Goal: Information Seeking & Learning: Learn about a topic

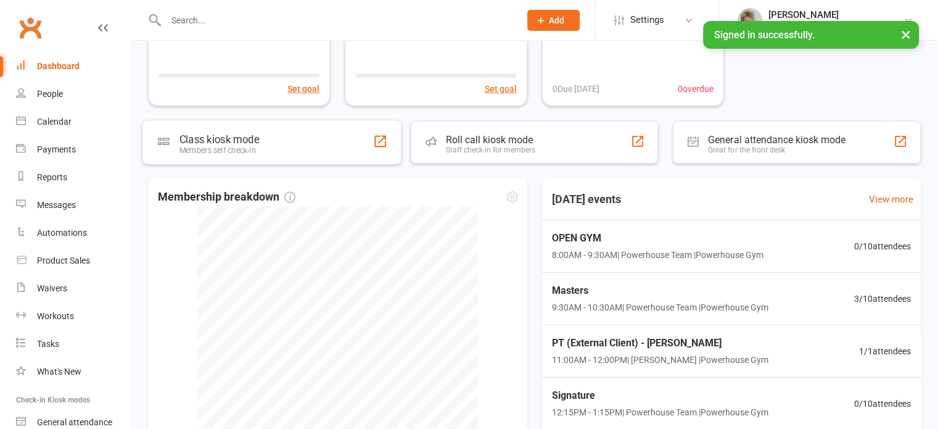
scroll to position [185, 0]
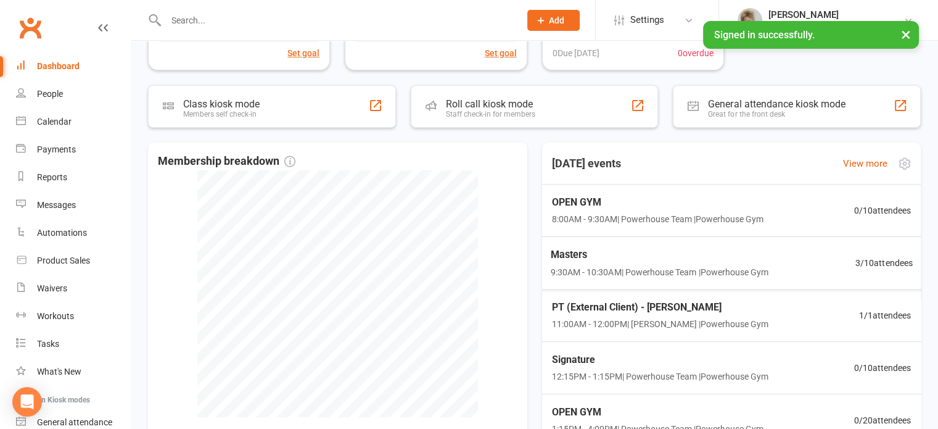
click at [665, 271] on span "9:30AM - 10:30AM | Powerhouse Team | Powerhouse Gym" at bounding box center [659, 272] width 218 height 14
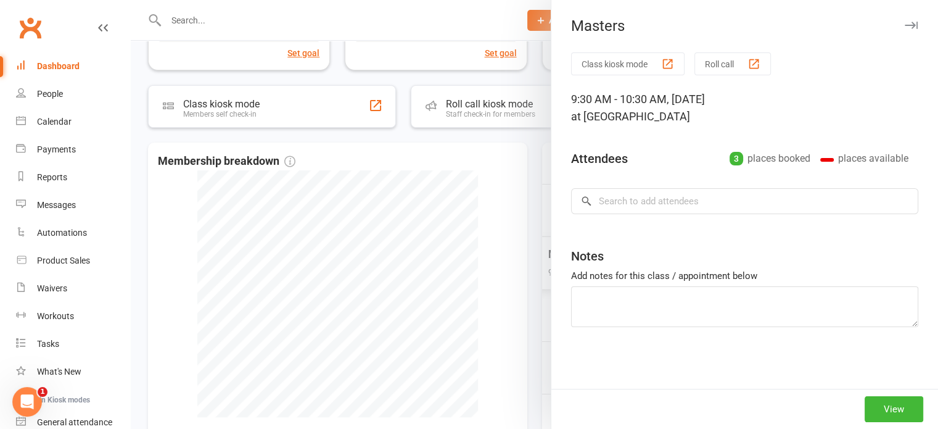
scroll to position [0, 0]
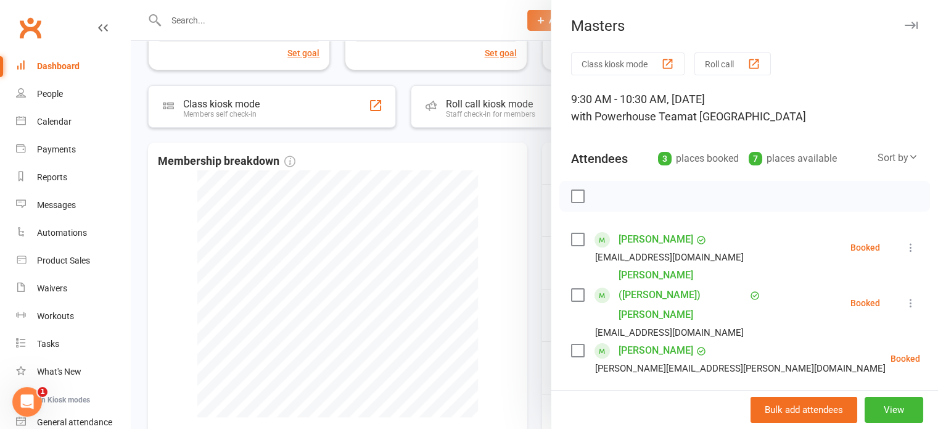
click at [452, 18] on div at bounding box center [534, 214] width 807 height 429
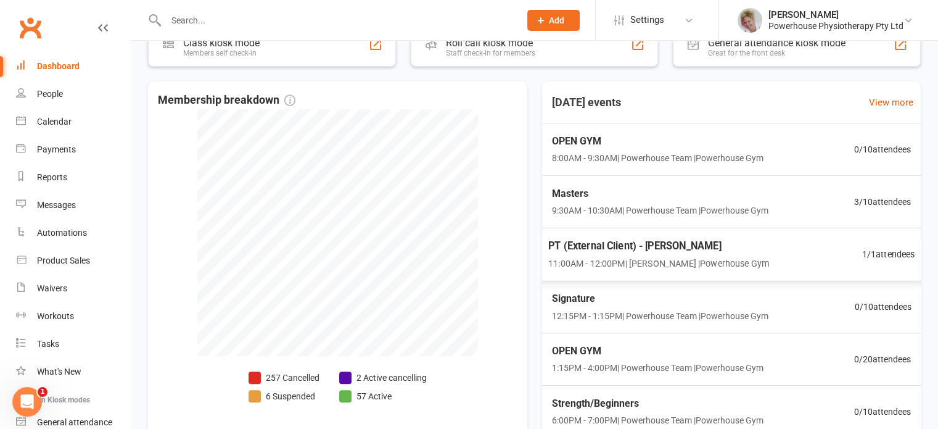
scroll to position [247, 0]
click at [740, 305] on div "Signature 12:15PM - 1:15PM | Powerhouse Team | Powerhouse Gym" at bounding box center [658, 305] width 221 height 33
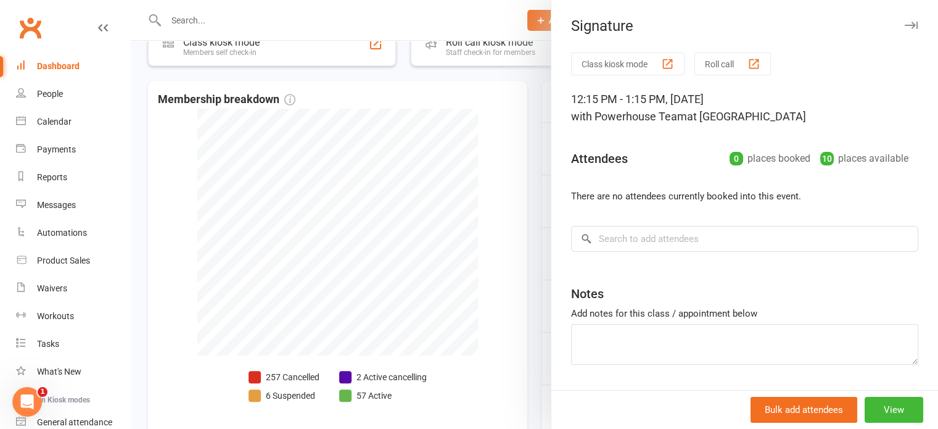
click at [533, 231] on div at bounding box center [534, 214] width 807 height 429
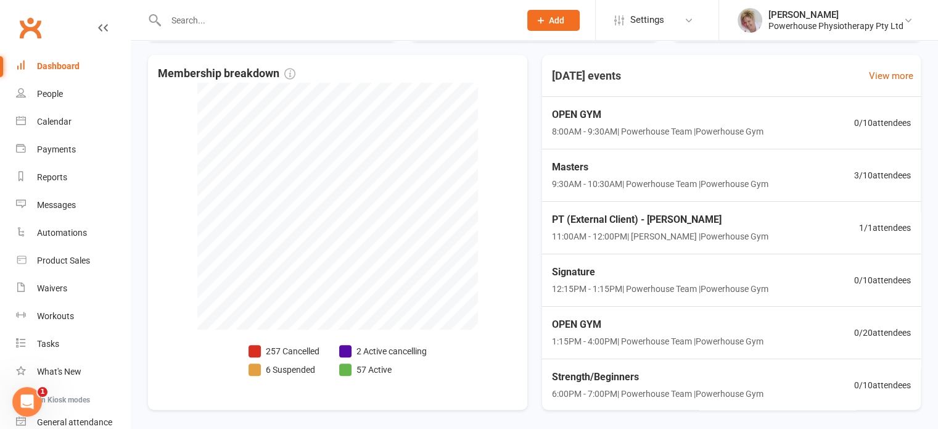
scroll to position [268, 0]
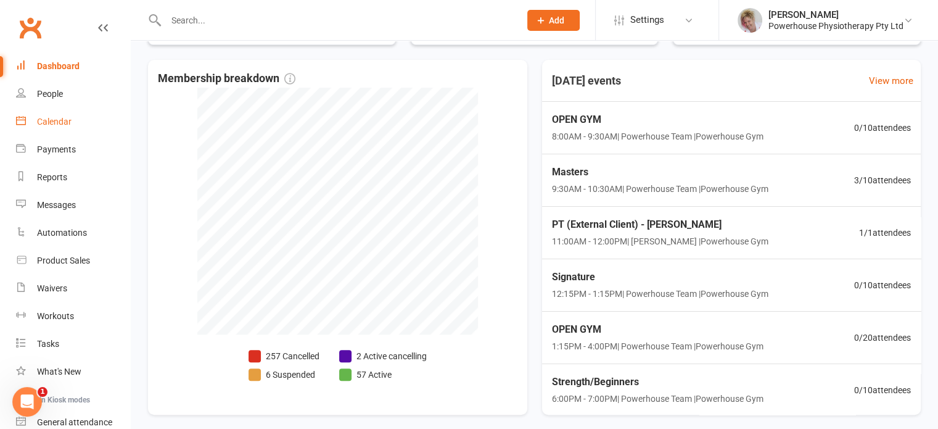
click at [50, 119] on div "Calendar" at bounding box center [54, 122] width 35 height 10
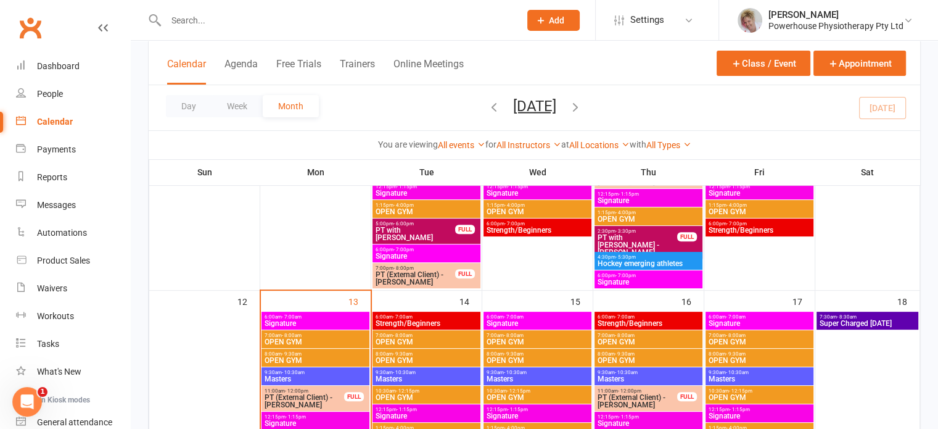
scroll to position [432, 0]
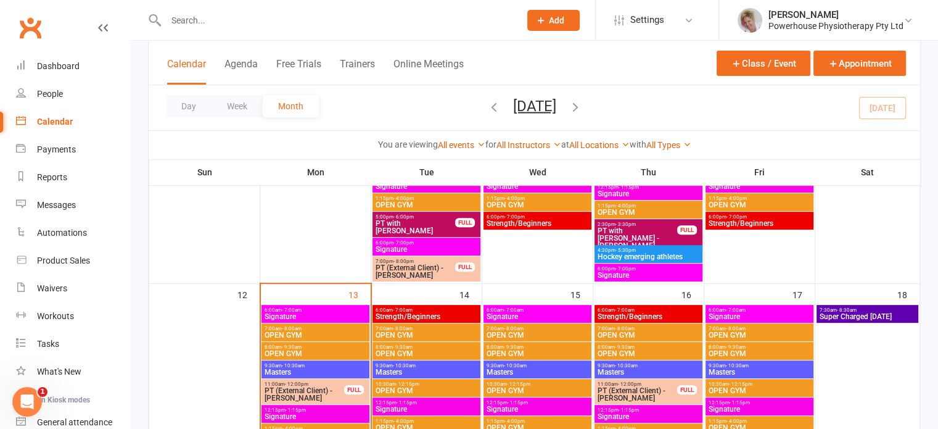
click at [306, 309] on span "6:00am - 7:00am" at bounding box center [315, 310] width 103 height 6
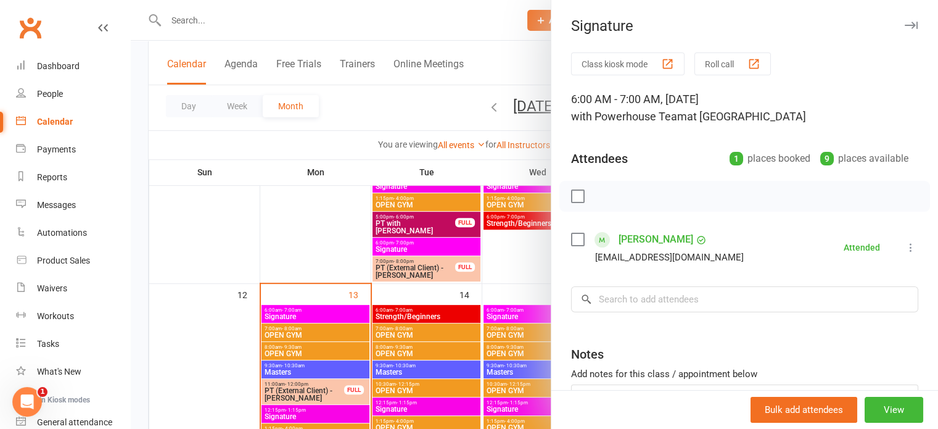
click at [257, 270] on div at bounding box center [534, 214] width 807 height 429
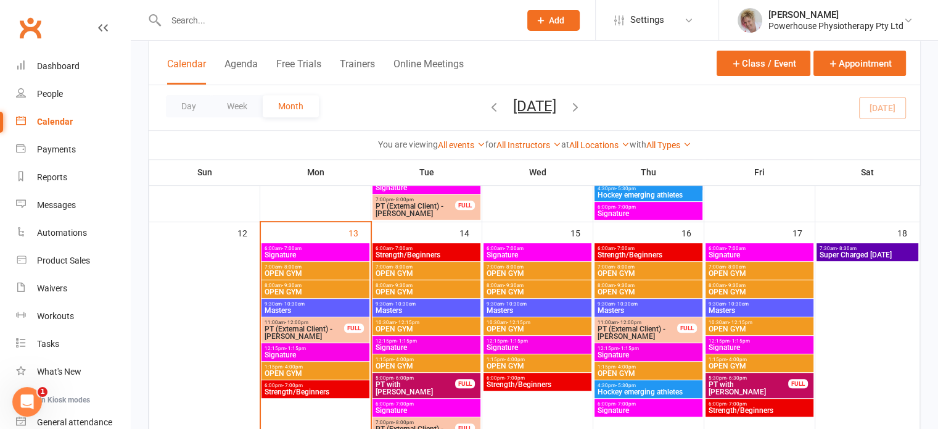
scroll to position [493, 0]
click at [412, 262] on div "7:00am - 8:00am OPEN GYM" at bounding box center [427, 271] width 108 height 18
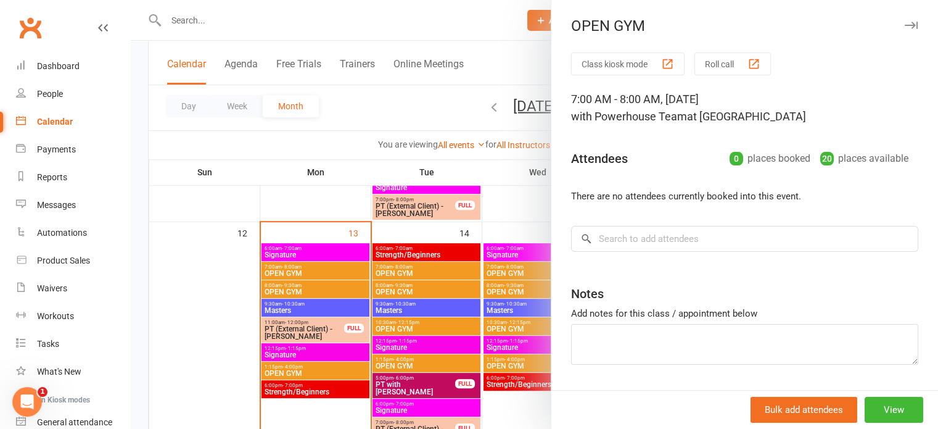
click at [407, 251] on div at bounding box center [534, 214] width 807 height 429
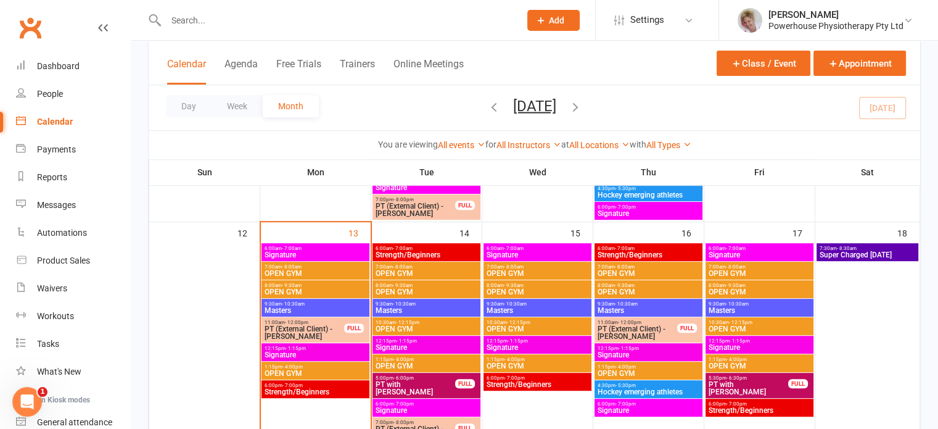
click at [407, 251] on span "Strength/Beginners" at bounding box center [426, 254] width 103 height 7
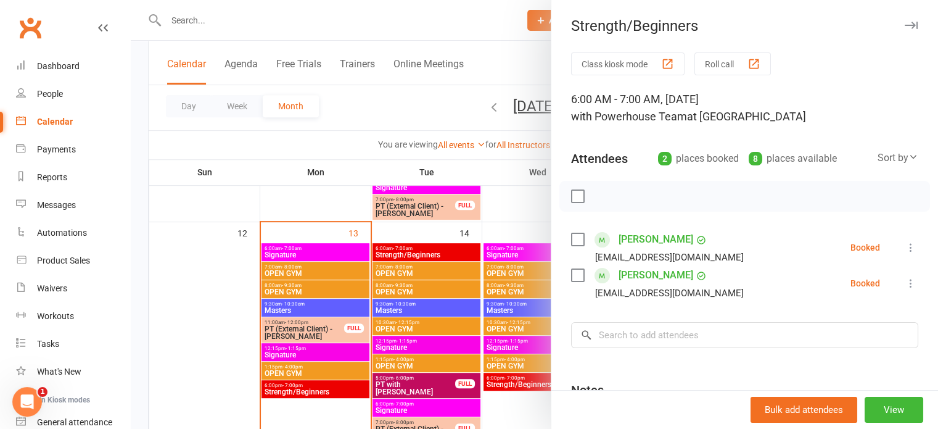
click at [397, 310] on div at bounding box center [534, 214] width 807 height 429
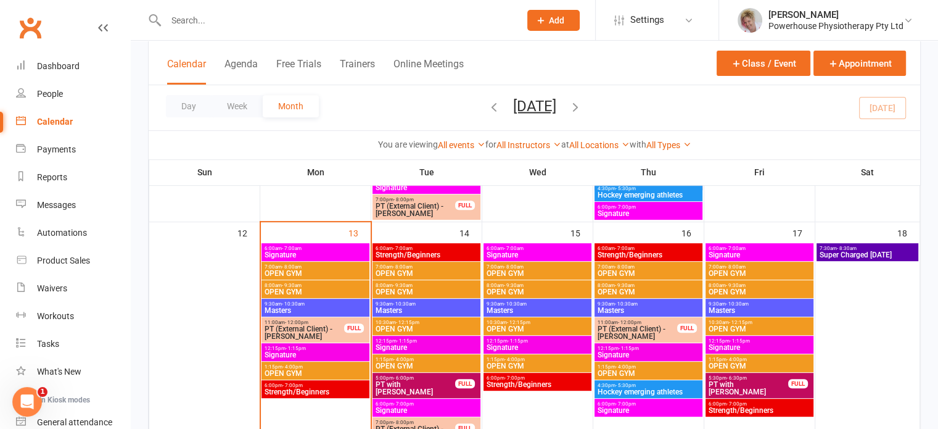
click at [397, 310] on span "Masters" at bounding box center [426, 310] width 103 height 7
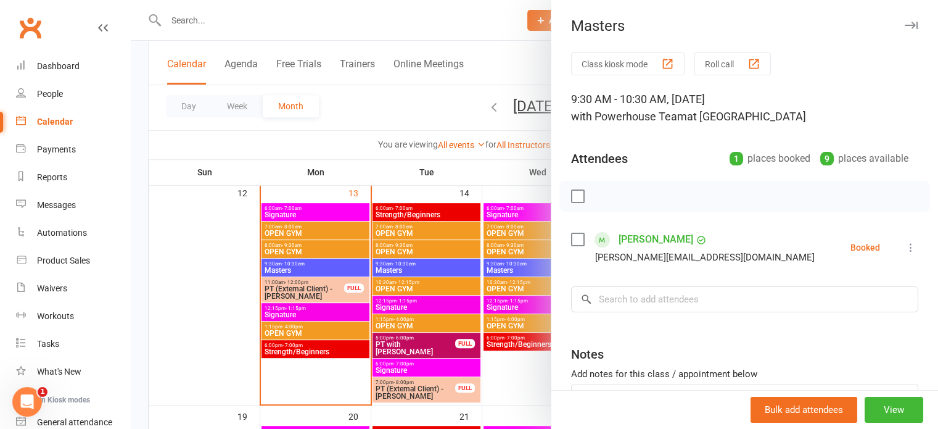
scroll to position [555, 0]
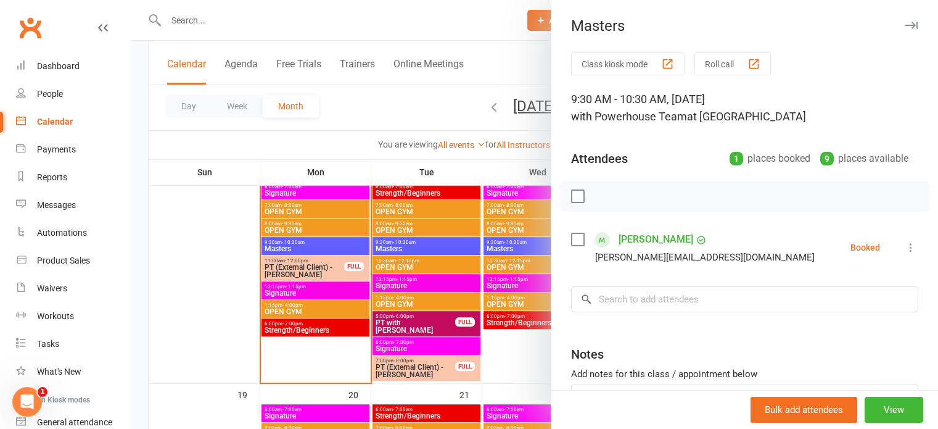
click at [402, 281] on div at bounding box center [534, 214] width 807 height 429
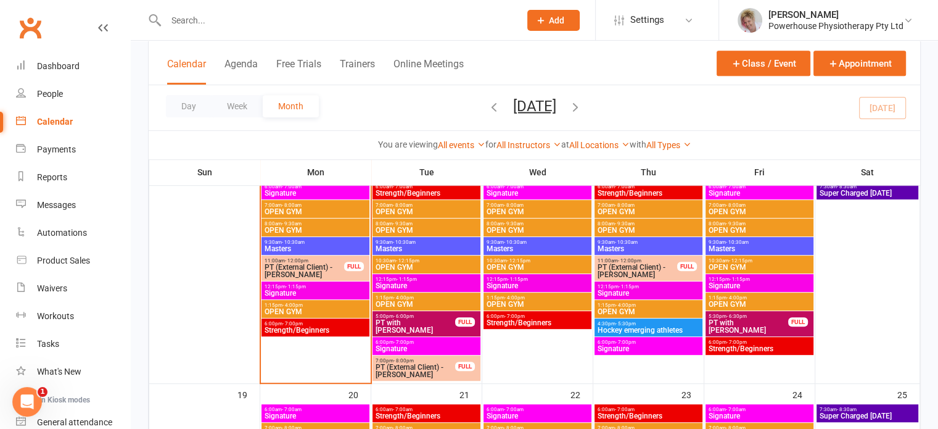
click at [402, 282] on span "Signature" at bounding box center [426, 285] width 103 height 7
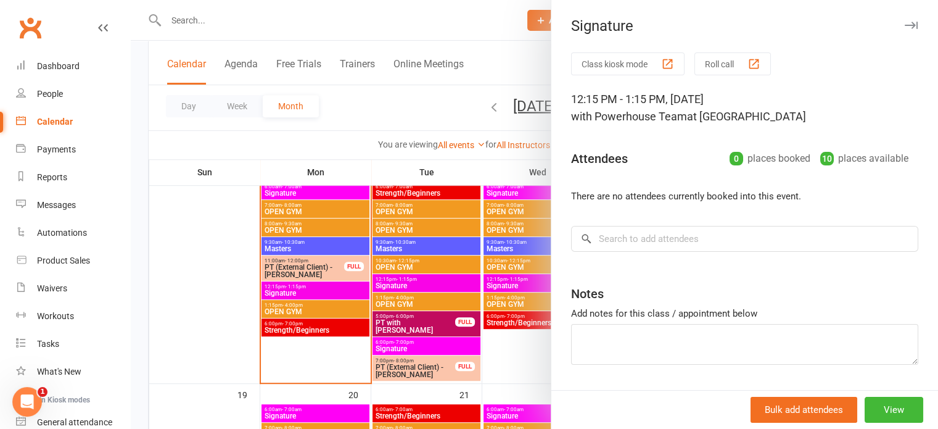
click at [392, 342] on div at bounding box center [534, 214] width 807 height 429
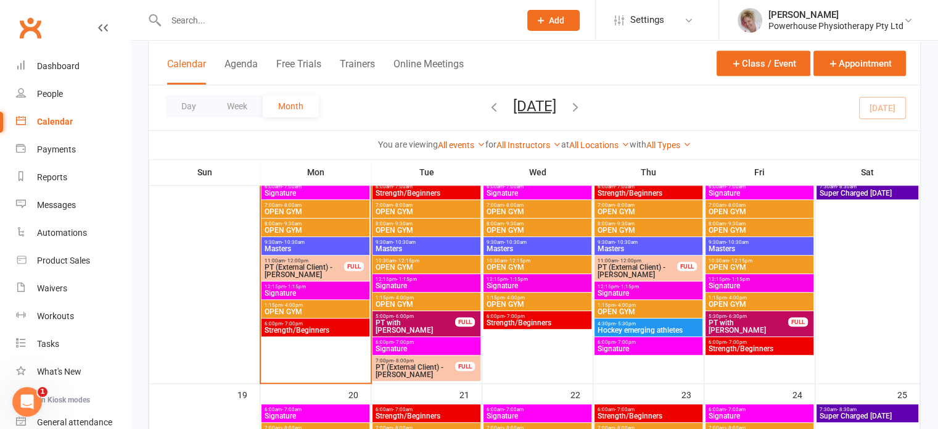
click at [394, 342] on span "- 7:00pm" at bounding box center [404, 342] width 20 height 6
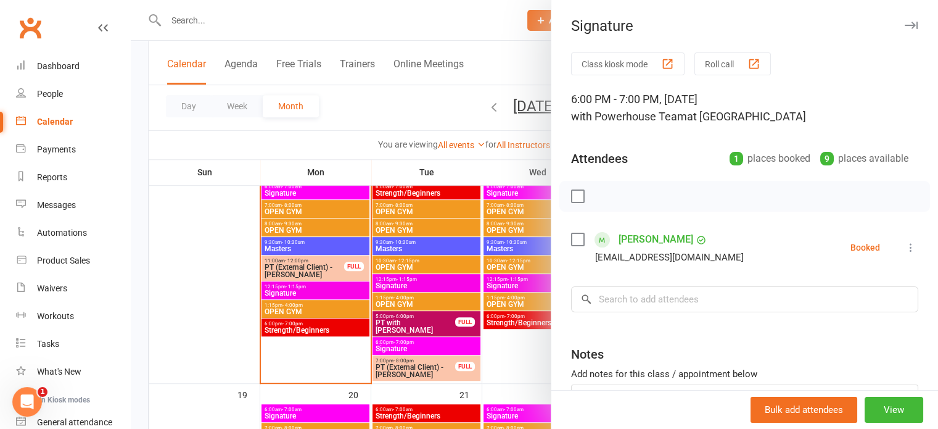
click at [392, 342] on div at bounding box center [534, 214] width 807 height 429
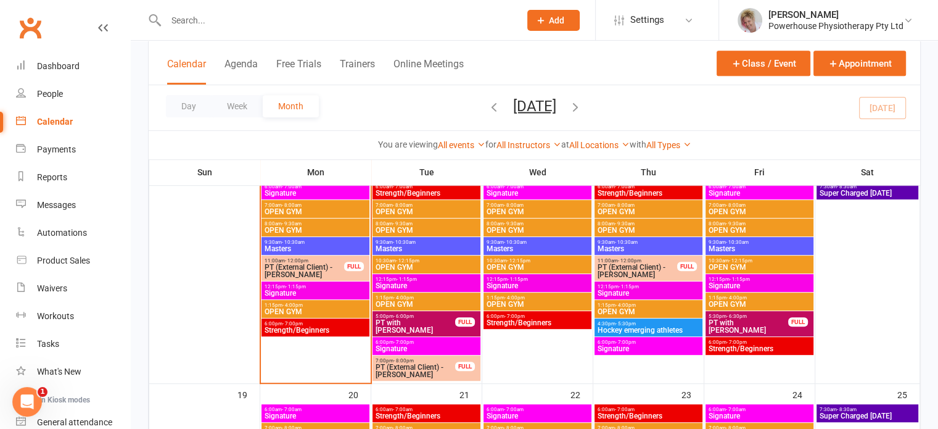
scroll to position [493, 0]
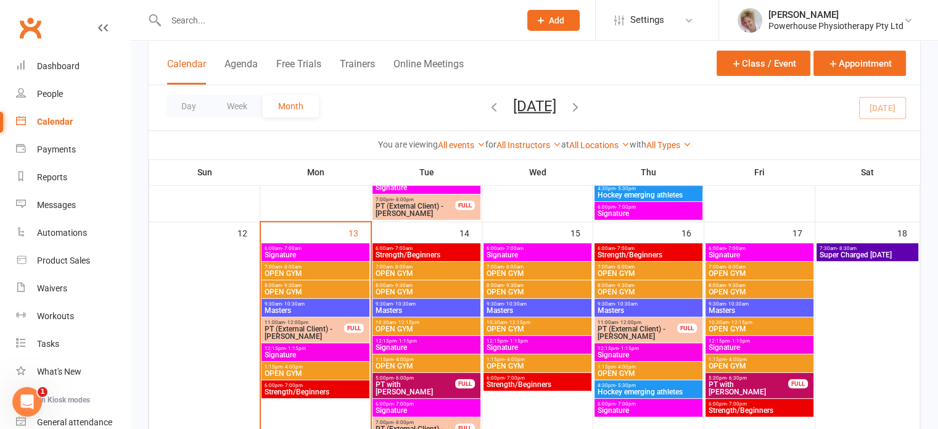
click at [499, 252] on span "Signature" at bounding box center [537, 254] width 103 height 7
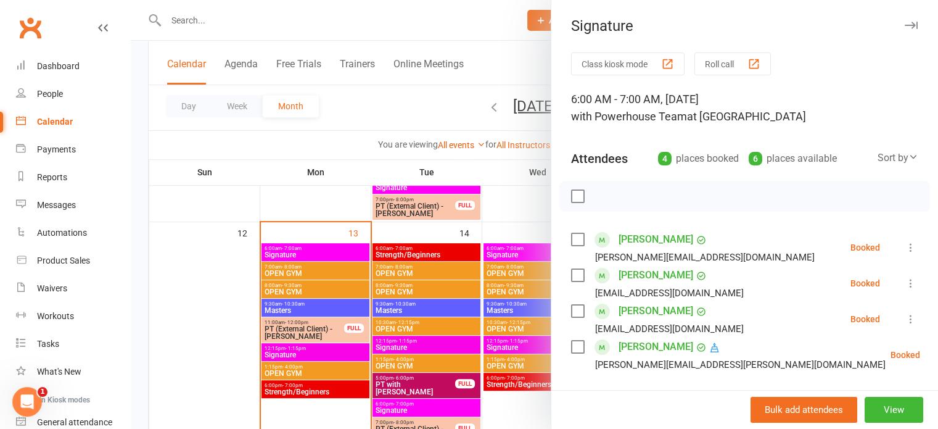
click at [482, 234] on div at bounding box center [534, 214] width 807 height 429
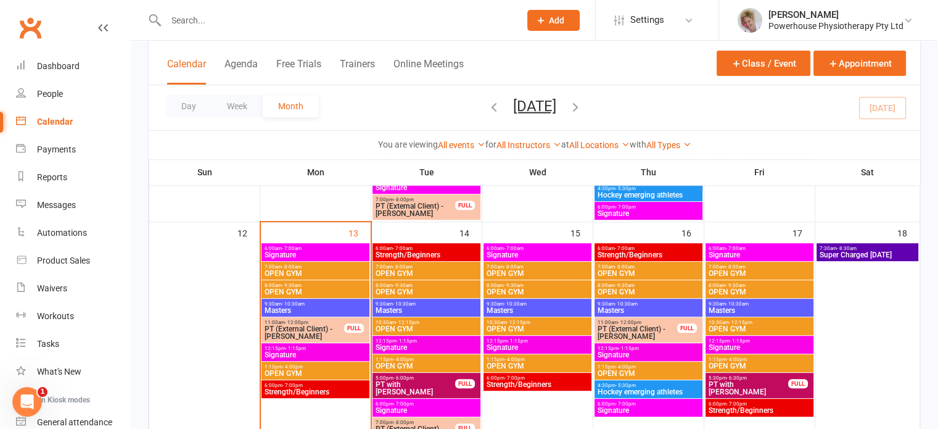
click at [504, 303] on span "- 10:30am" at bounding box center [515, 304] width 23 height 6
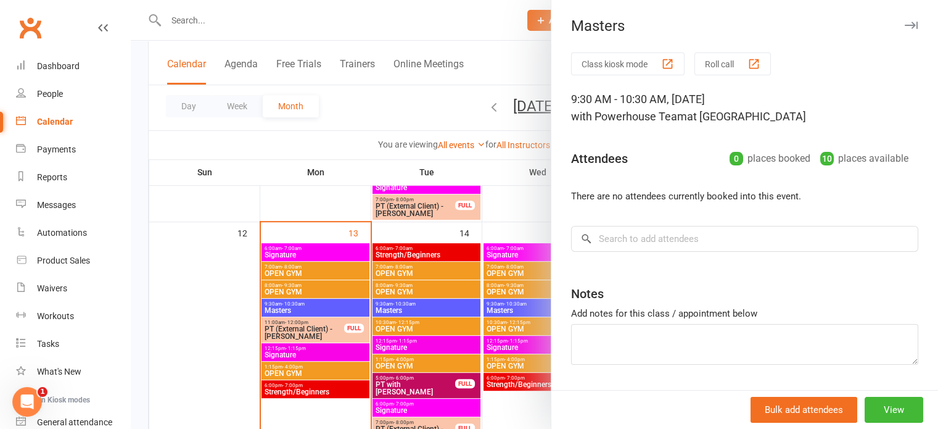
click at [484, 308] on div at bounding box center [534, 214] width 807 height 429
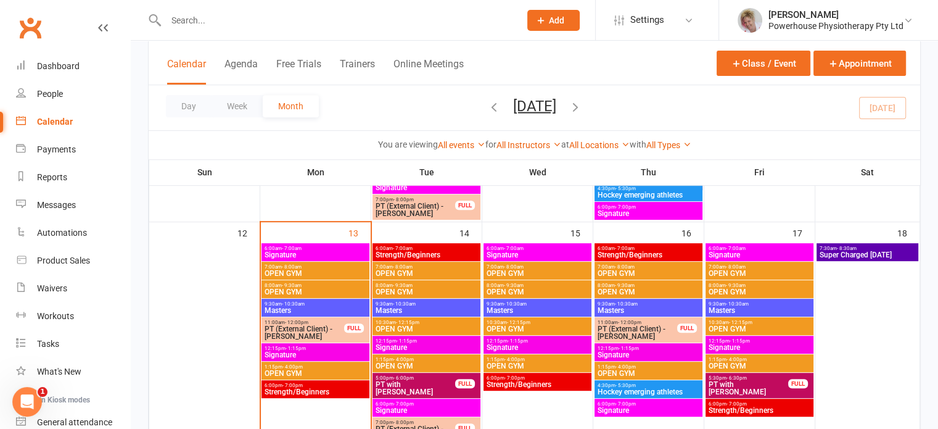
click at [492, 340] on span "12:15pm - 1:15pm" at bounding box center [537, 341] width 103 height 6
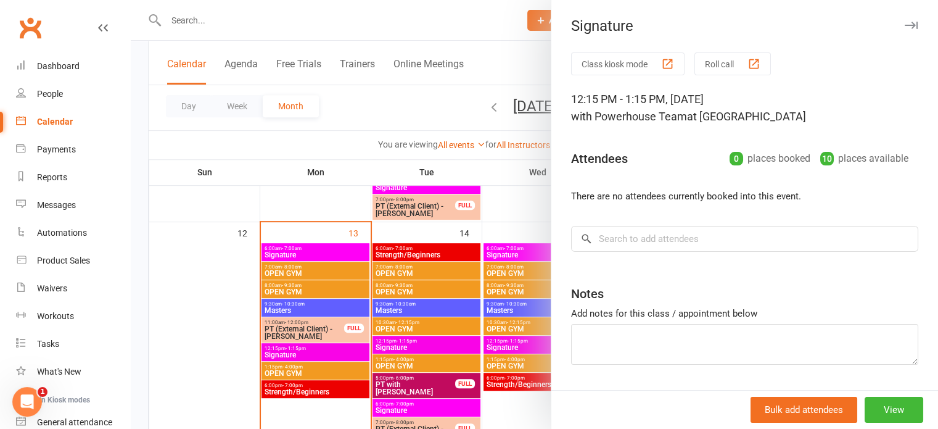
click at [488, 344] on div at bounding box center [534, 214] width 807 height 429
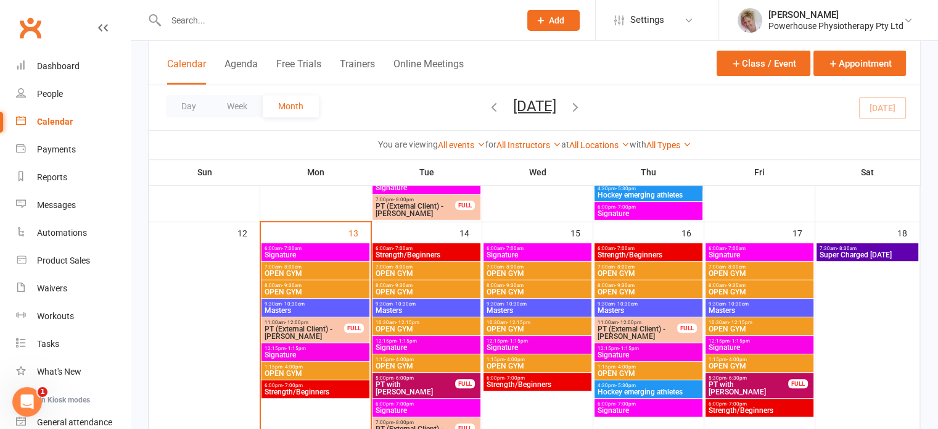
click at [501, 381] on span "Strength/Beginners" at bounding box center [537, 384] width 103 height 7
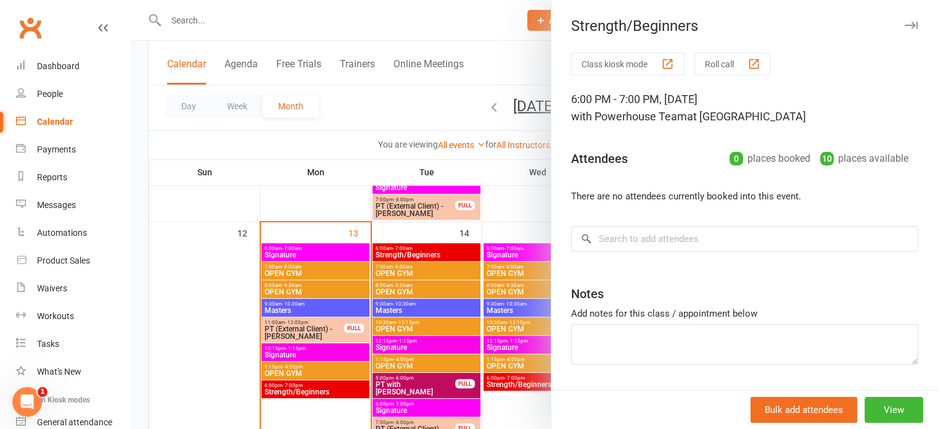
click at [498, 408] on div at bounding box center [534, 214] width 807 height 429
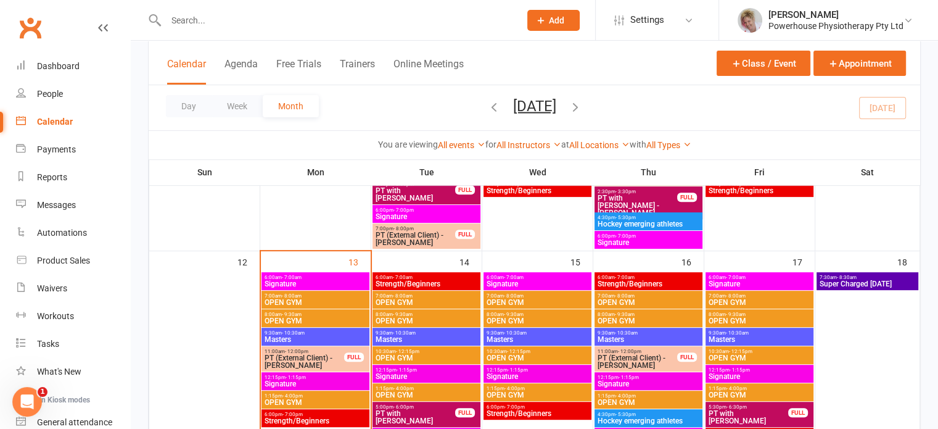
scroll to position [526, 0]
